Goal: Find specific page/section: Find specific page/section

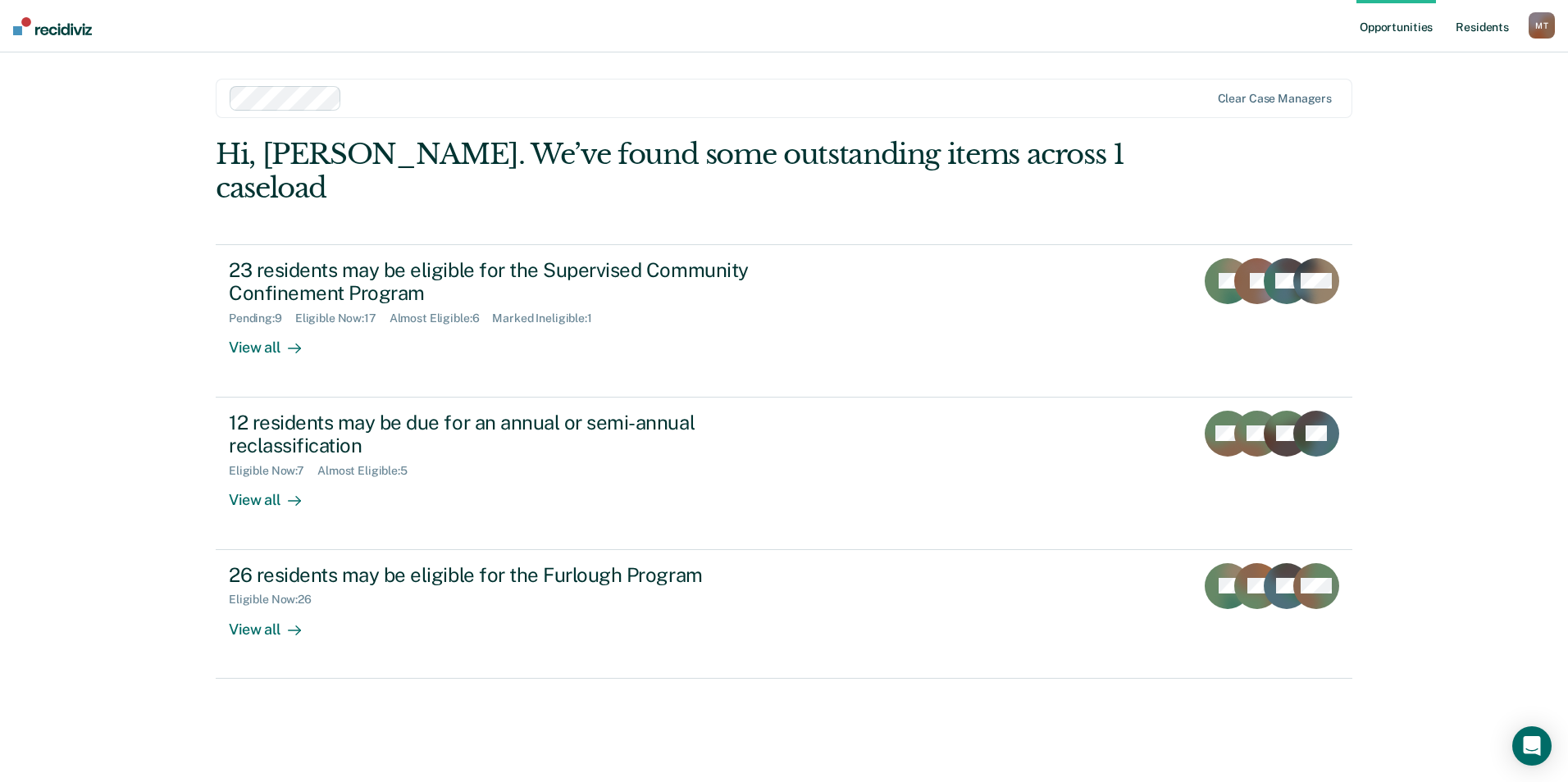
click at [1476, 21] on link "Resident s" at bounding box center [1482, 26] width 60 height 53
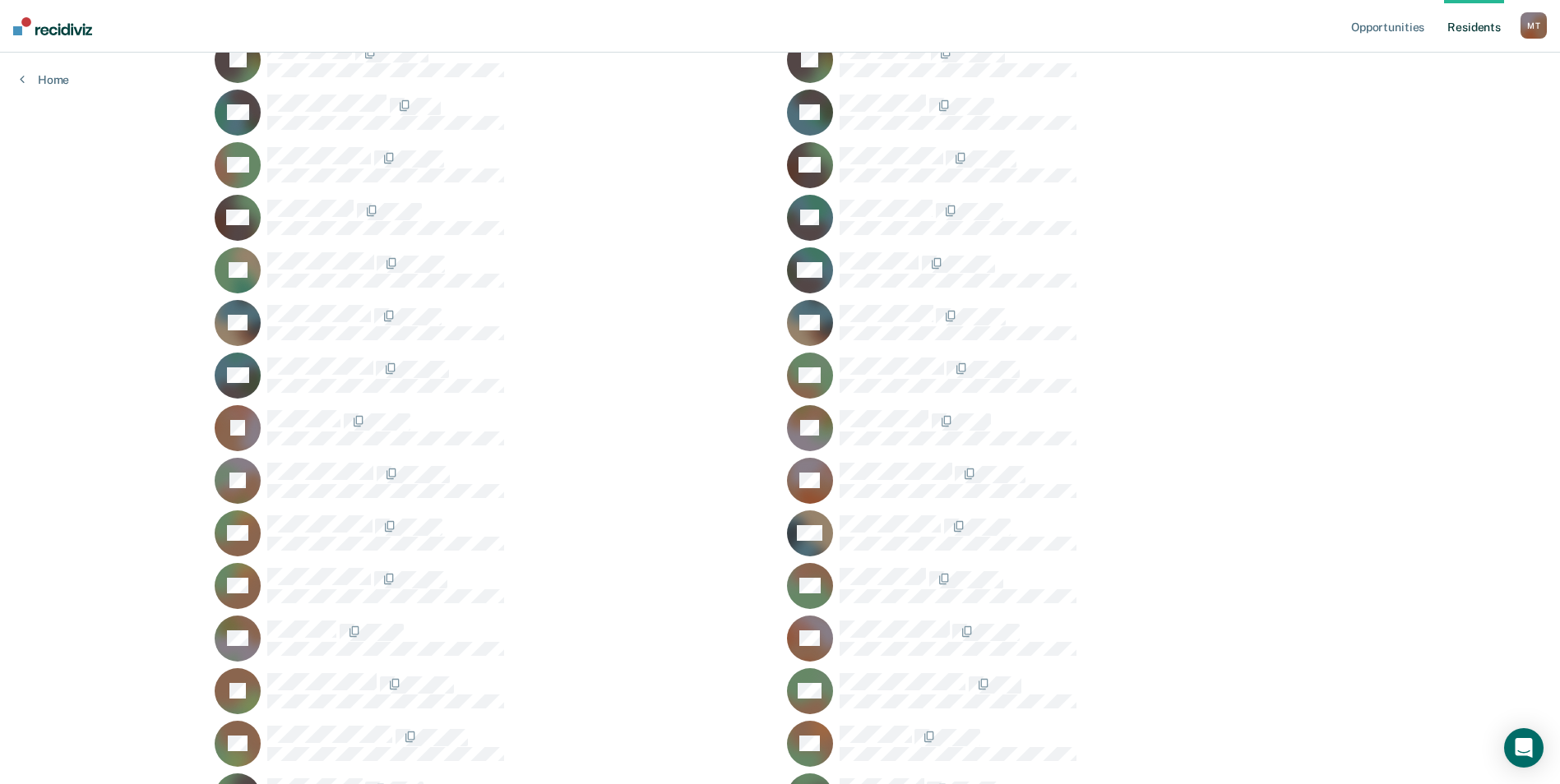
scroll to position [731, 0]
